Goal: Task Accomplishment & Management: Manage account settings

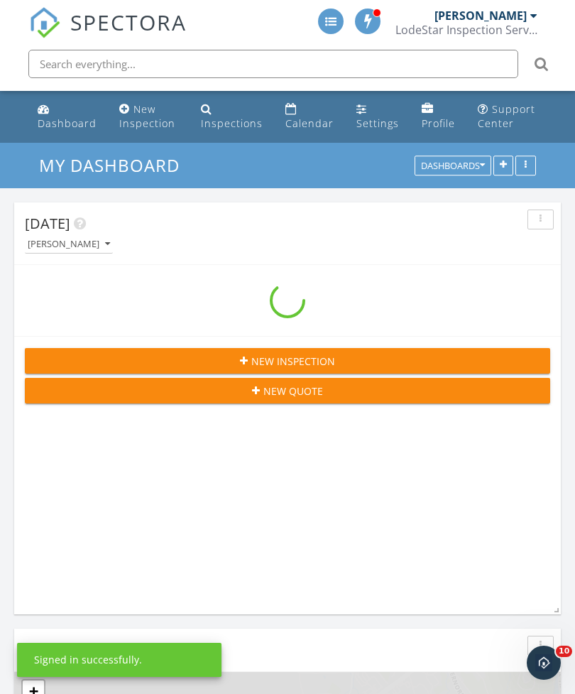
scroll to position [2145, 576]
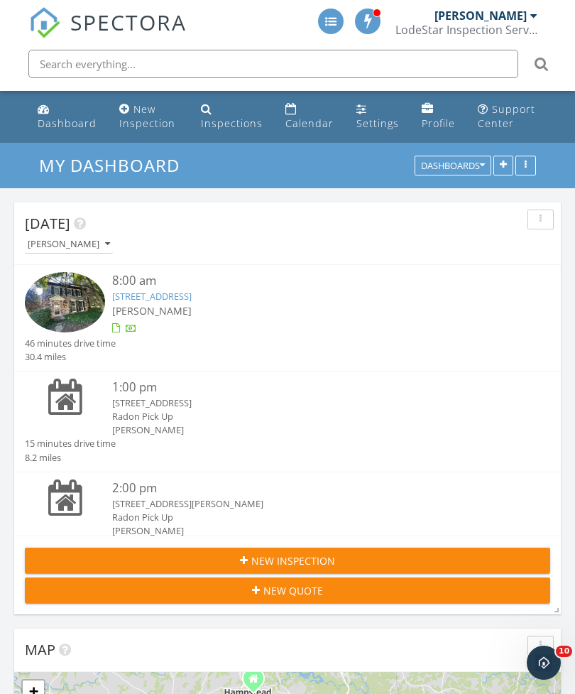
click at [192, 301] on link "[STREET_ADDRESS]" at bounding box center [152, 296] width 80 height 13
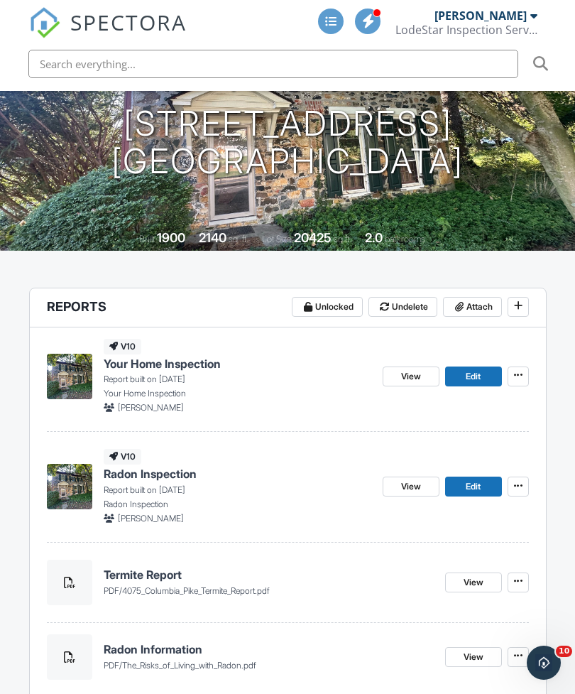
click at [473, 314] on button "Attach" at bounding box center [472, 307] width 59 height 20
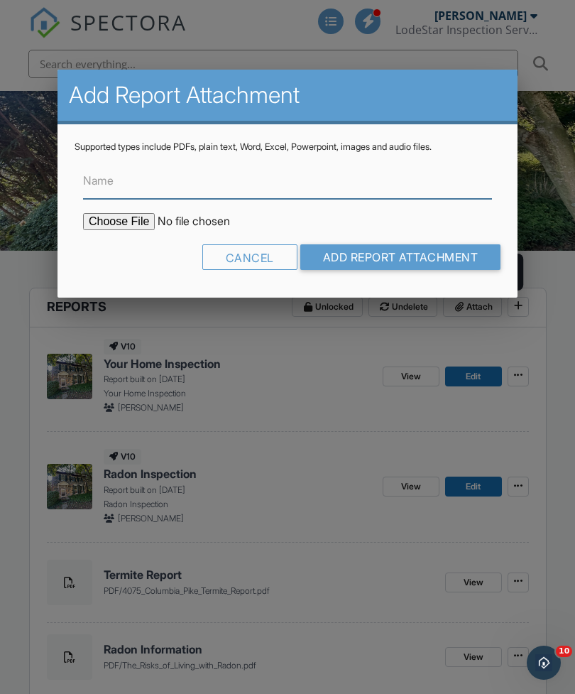
click at [295, 195] on input "Name" at bounding box center [287, 181] width 409 height 35
type input "Termite Graph"
click at [118, 219] on input "file" at bounding box center [203, 221] width 241 height 17
type input "C:\fakepath\[STREET_ADDRESS] Termite Graph.pdf"
click at [400, 251] on input "Add Report Attachment" at bounding box center [400, 257] width 201 height 26
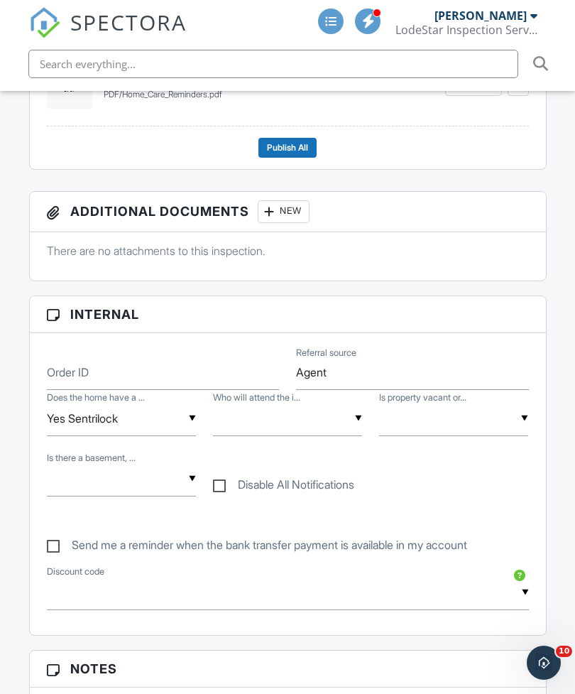
scroll to position [924, 0]
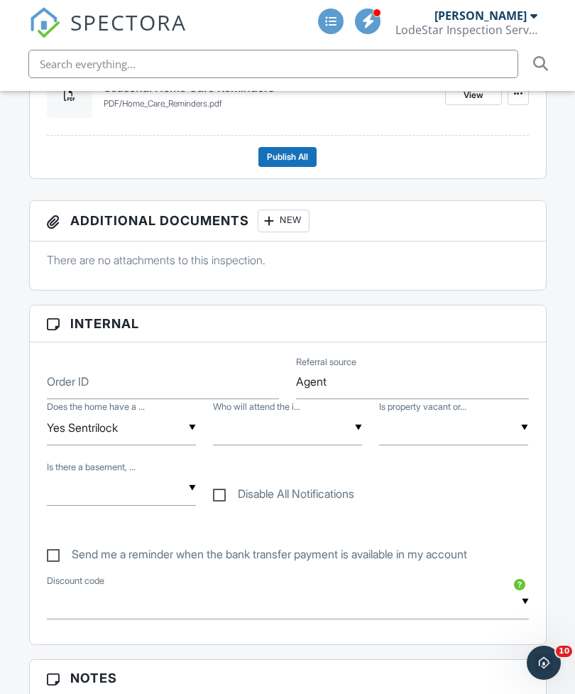
click at [322, 425] on input "text" at bounding box center [287, 427] width 149 height 35
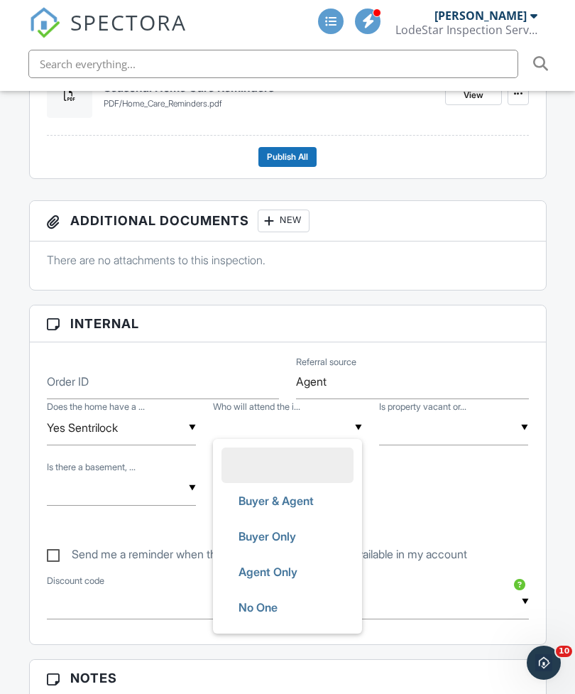
click at [302, 505] on span "Buyer & Agent" at bounding box center [276, 500] width 98 height 35
type input "Buyer & Agent"
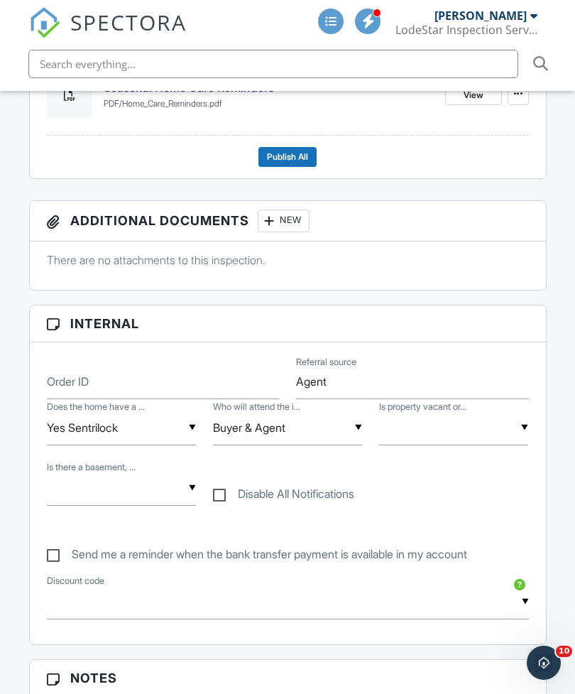
click at [501, 432] on input "text" at bounding box center [453, 427] width 149 height 35
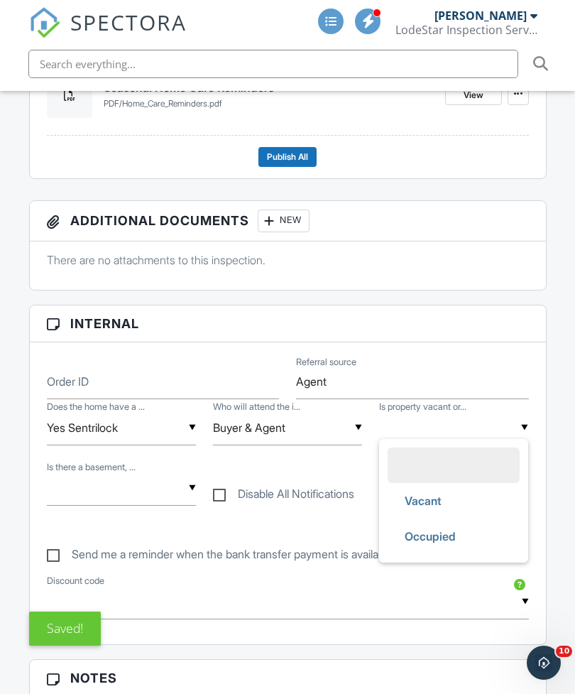
click at [453, 540] on span "Occupied" at bounding box center [430, 535] width 74 height 35
type input "Occupied"
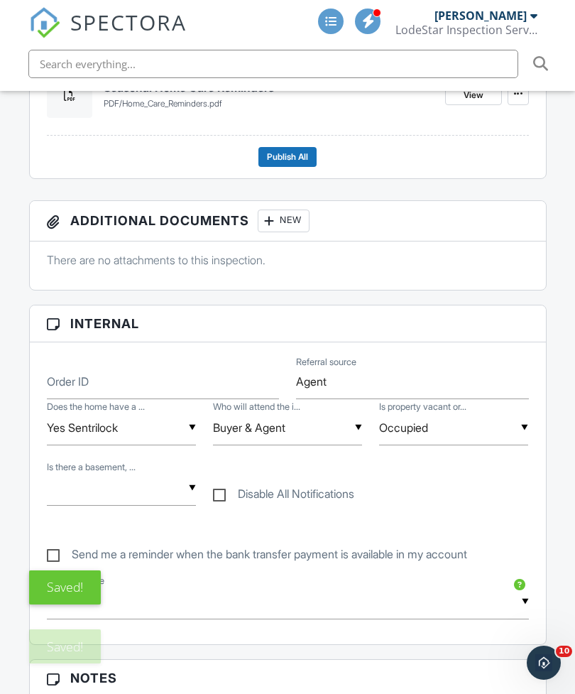
click at [145, 491] on input "text" at bounding box center [121, 488] width 149 height 35
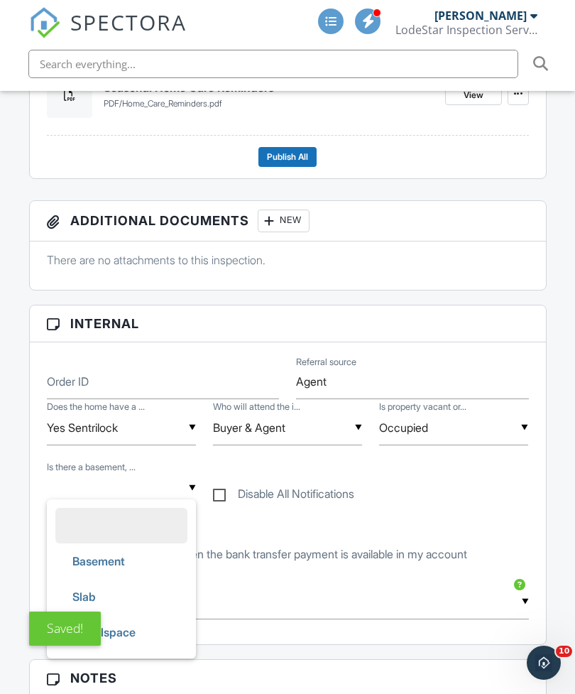
click at [129, 561] on span "Basement" at bounding box center [98, 560] width 75 height 35
type input "Basement"
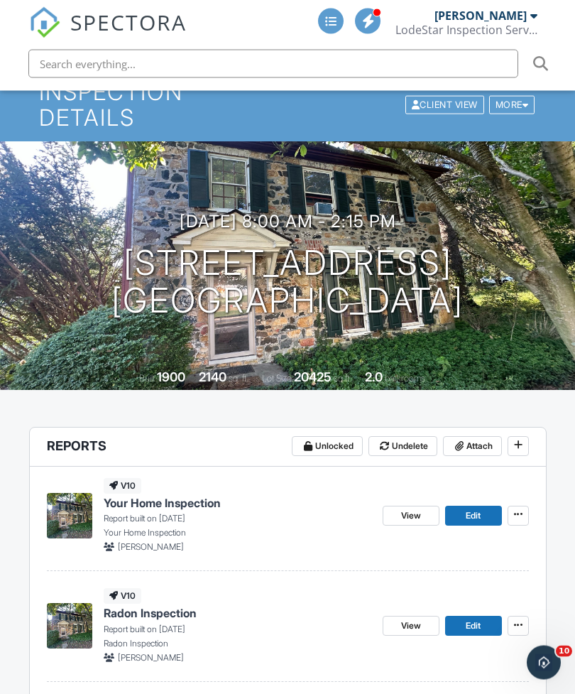
scroll to position [0, 0]
